Goal: Register for event/course

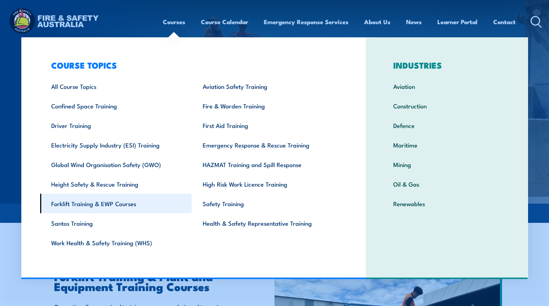
click at [92, 202] on link "Forklift Training & EWP Courses" at bounding box center [116, 204] width 152 height 20
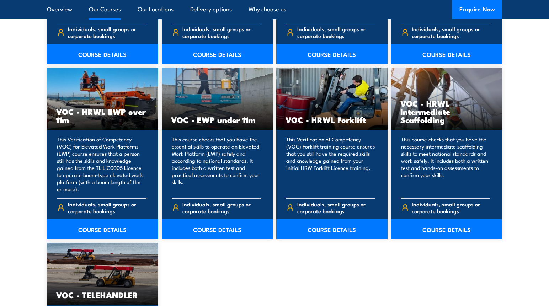
scroll to position [889, 0]
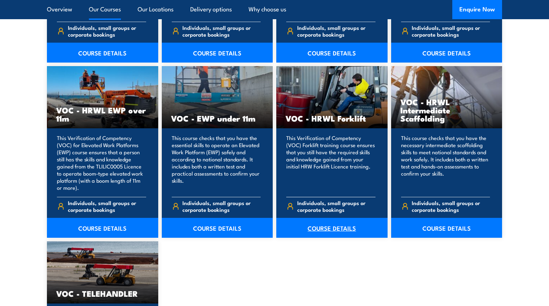
click at [328, 228] on link "COURSE DETAILS" at bounding box center [331, 228] width 111 height 20
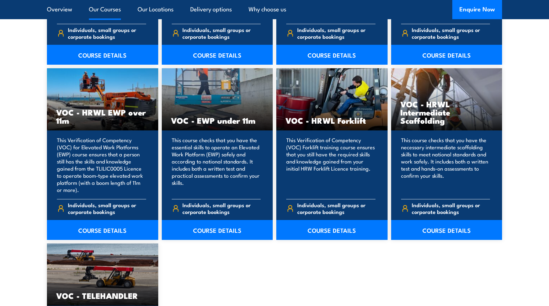
scroll to position [889, 0]
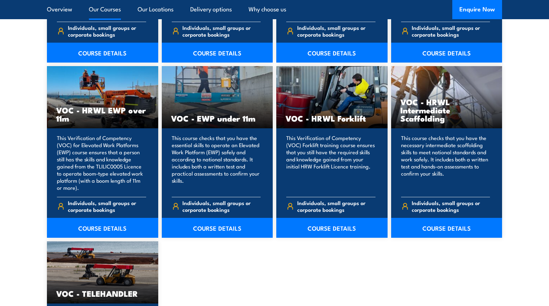
click at [14, 188] on section "13 COURSES Conduct telescopic materials handler operations Training 13" at bounding box center [274, 68] width 549 height 746
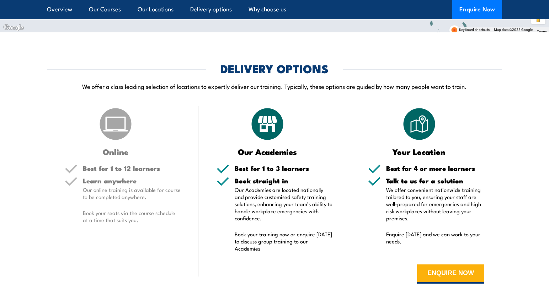
scroll to position [1742, 0]
